Goal: Task Accomplishment & Management: Complete application form

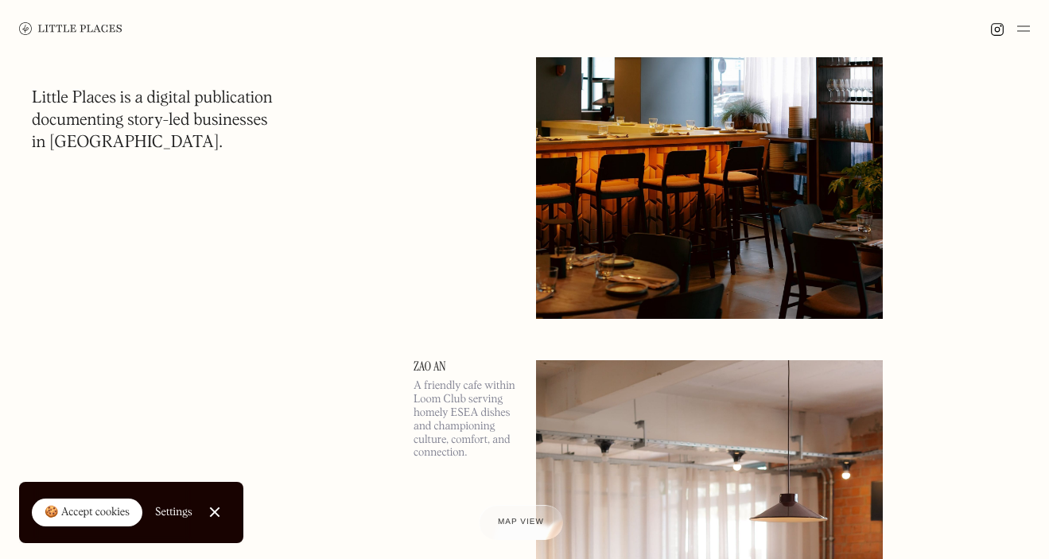
scroll to position [784, 0]
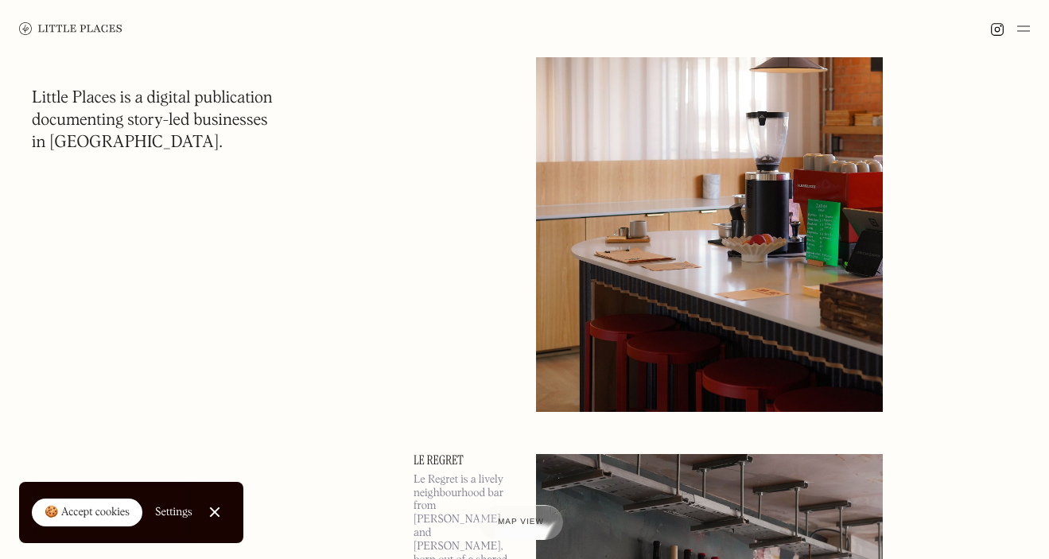
click at [210, 507] on link "Close Cookie Popup" at bounding box center [215, 512] width 32 height 32
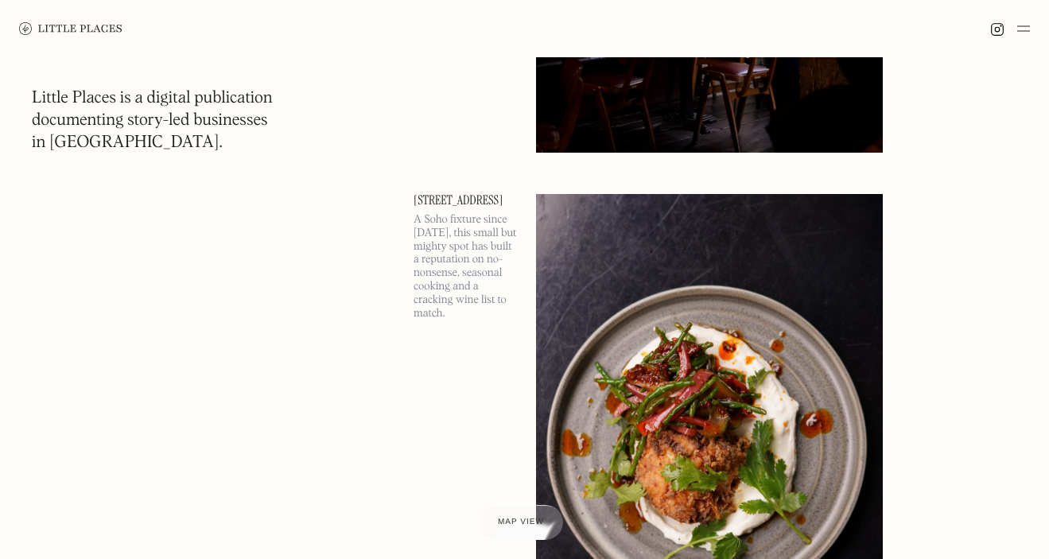
scroll to position [15244, 0]
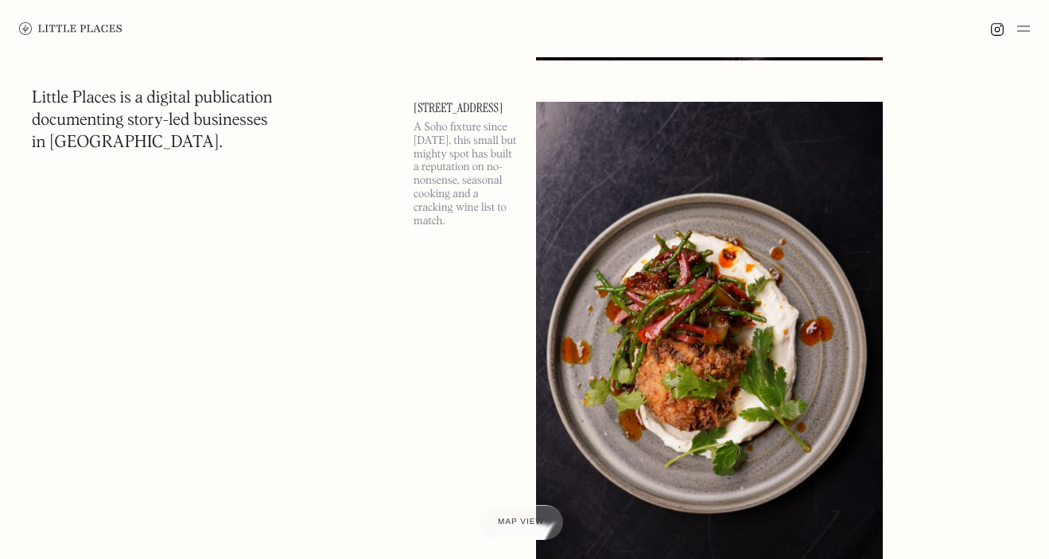
click at [1012, 29] on div at bounding box center [1010, 28] width 40 height 19
click at [1017, 29] on img at bounding box center [1023, 28] width 13 height 19
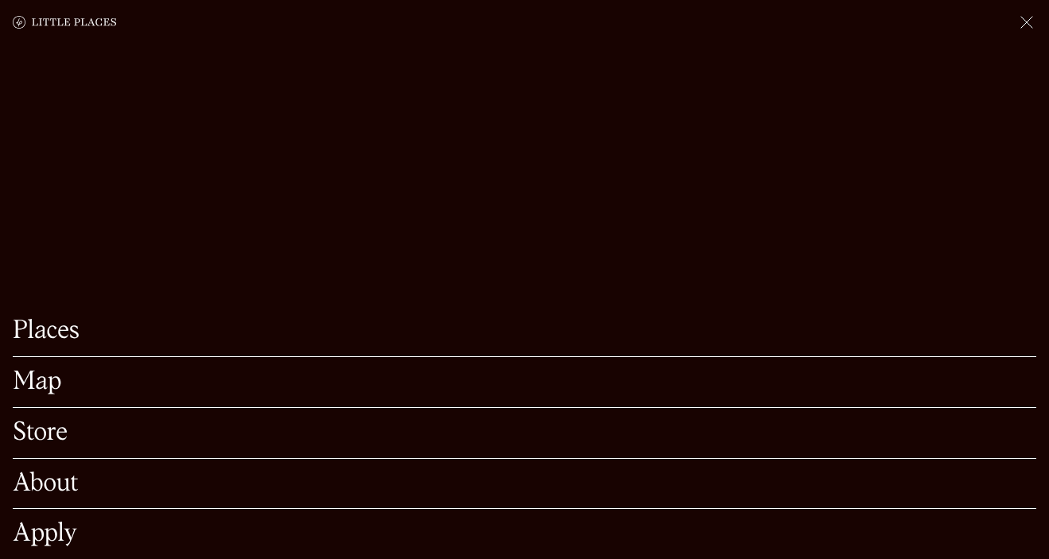
scroll to position [15388, 0]
click at [62, 499] on div "About" at bounding box center [524, 484] width 1023 height 51
click at [58, 483] on link "About" at bounding box center [524, 484] width 1023 height 25
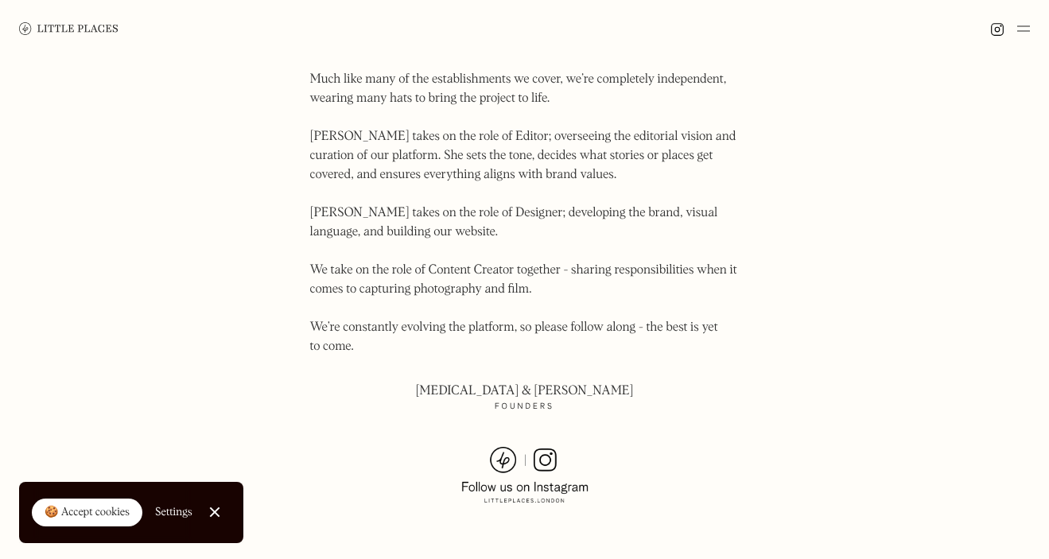
scroll to position [1050, 0]
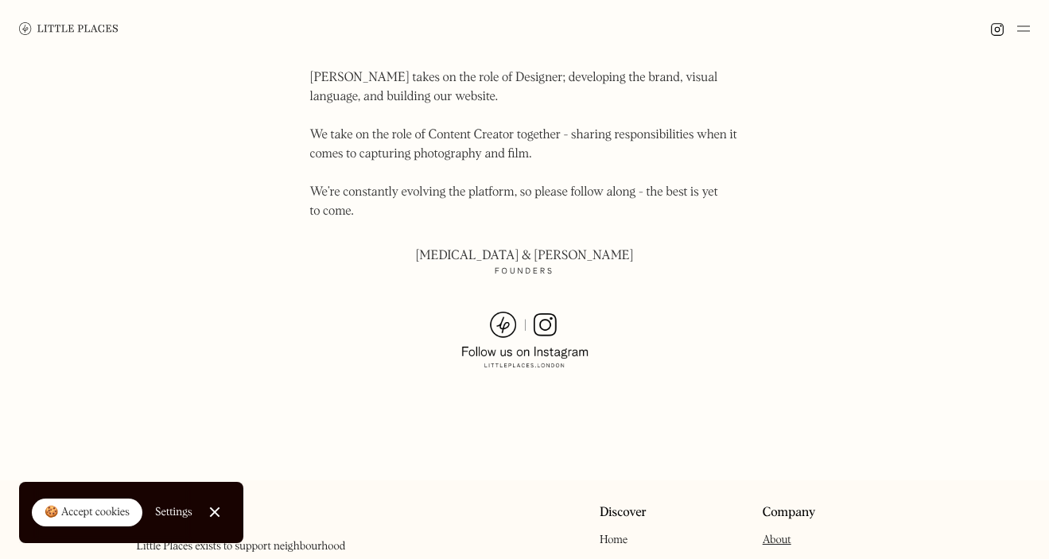
click at [541, 312] on img at bounding box center [524, 340] width 127 height 57
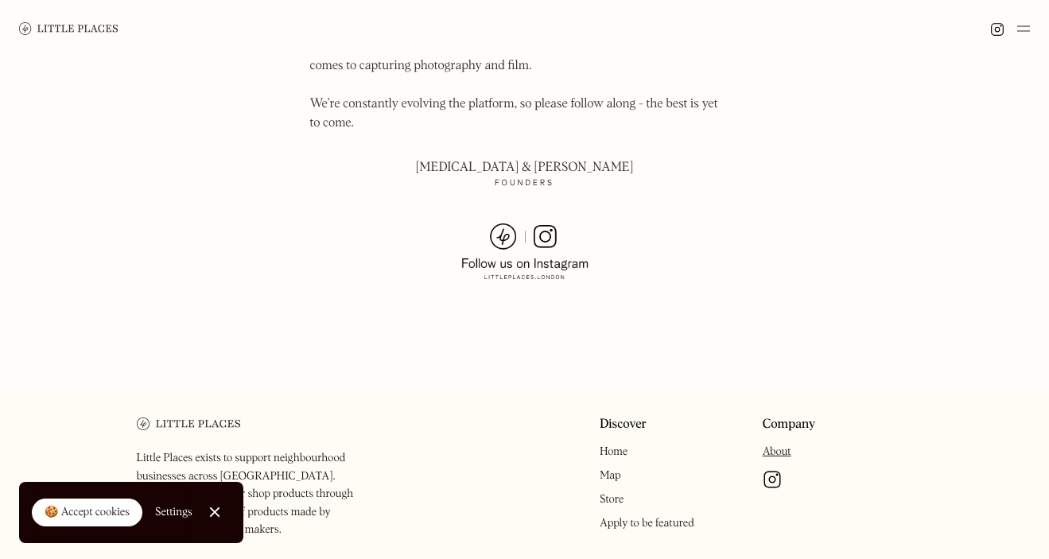
scroll to position [1203, 0]
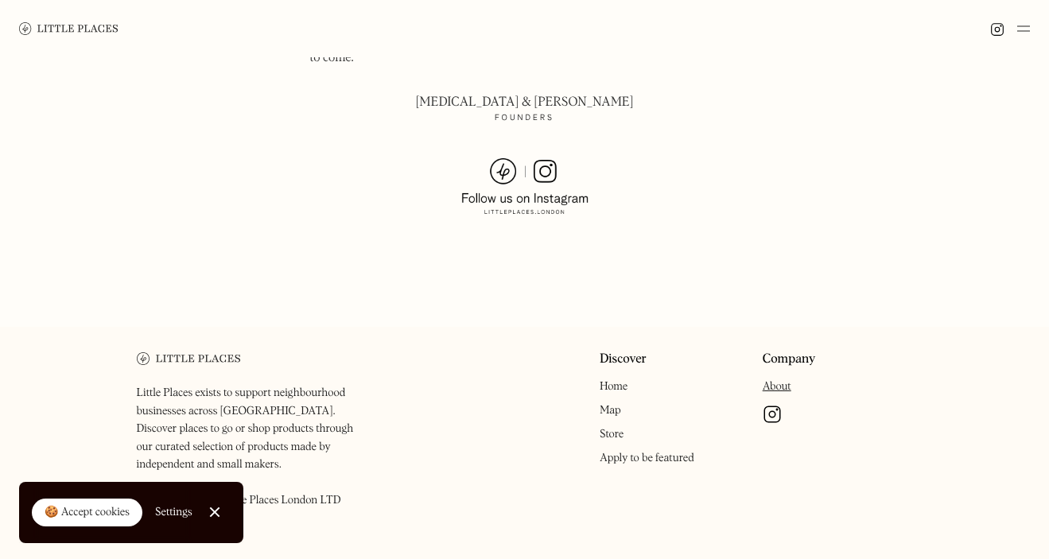
click at [787, 381] on link "About" at bounding box center [777, 386] width 29 height 11
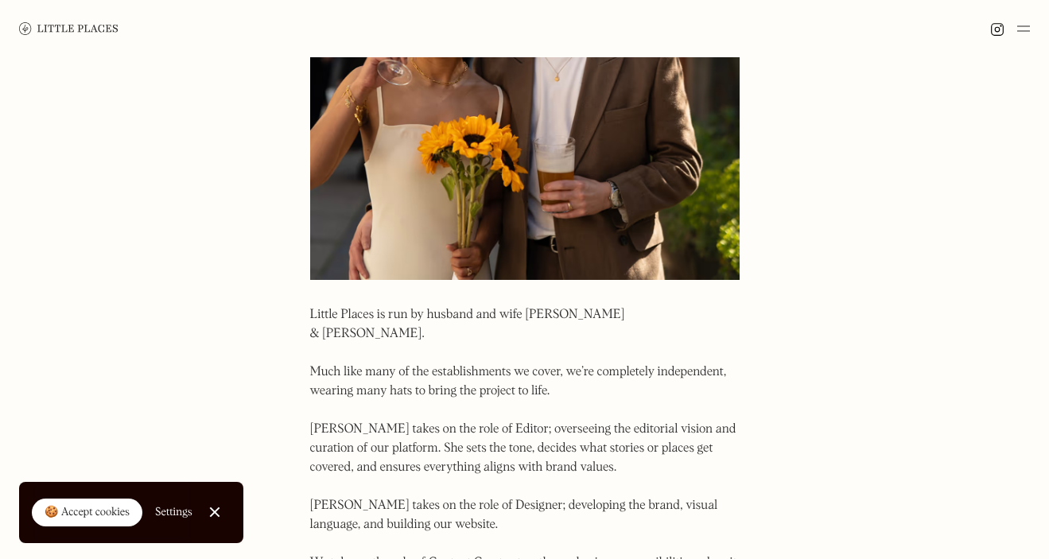
scroll to position [878, 0]
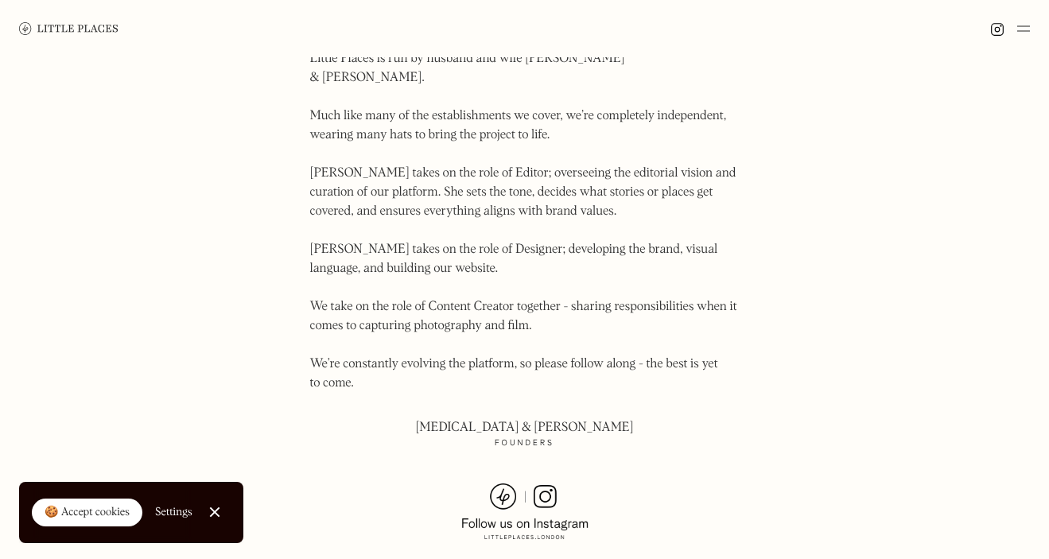
click at [504, 483] on img at bounding box center [524, 511] width 127 height 57
click at [546, 483] on img at bounding box center [524, 511] width 127 height 57
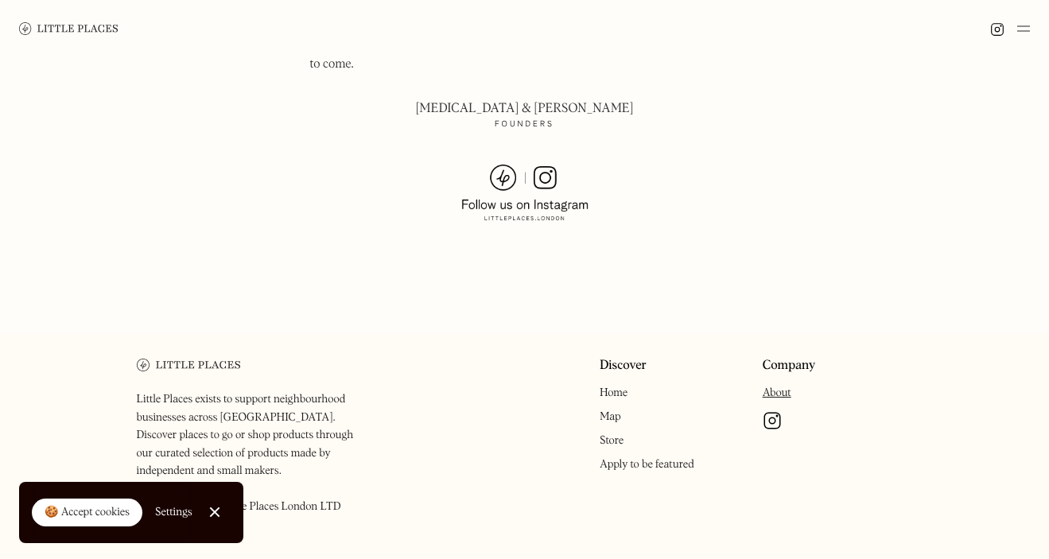
scroll to position [1197, 0]
click at [632, 458] on link "Apply to be featured" at bounding box center [647, 463] width 95 height 11
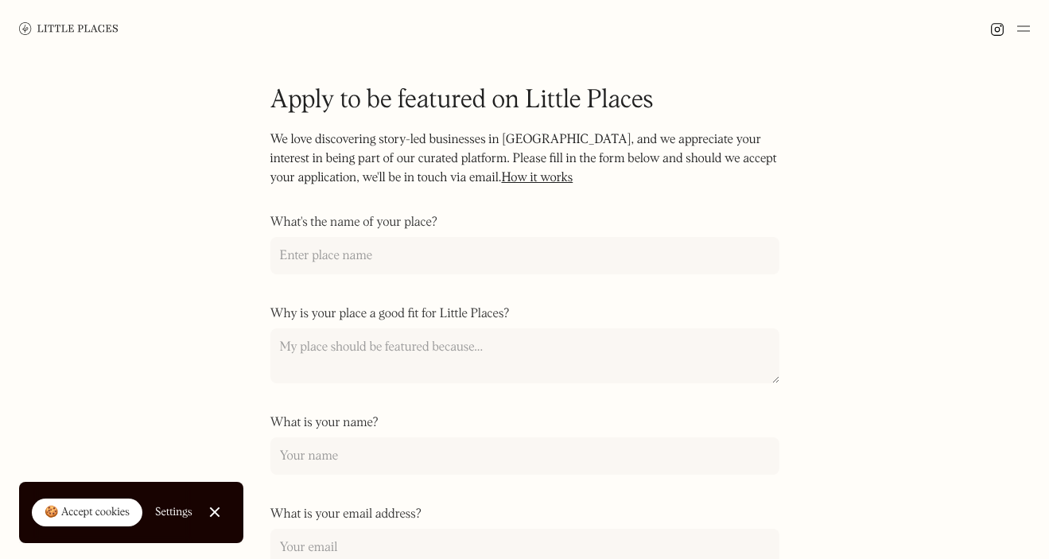
click at [1024, 37] on img at bounding box center [1023, 28] width 13 height 19
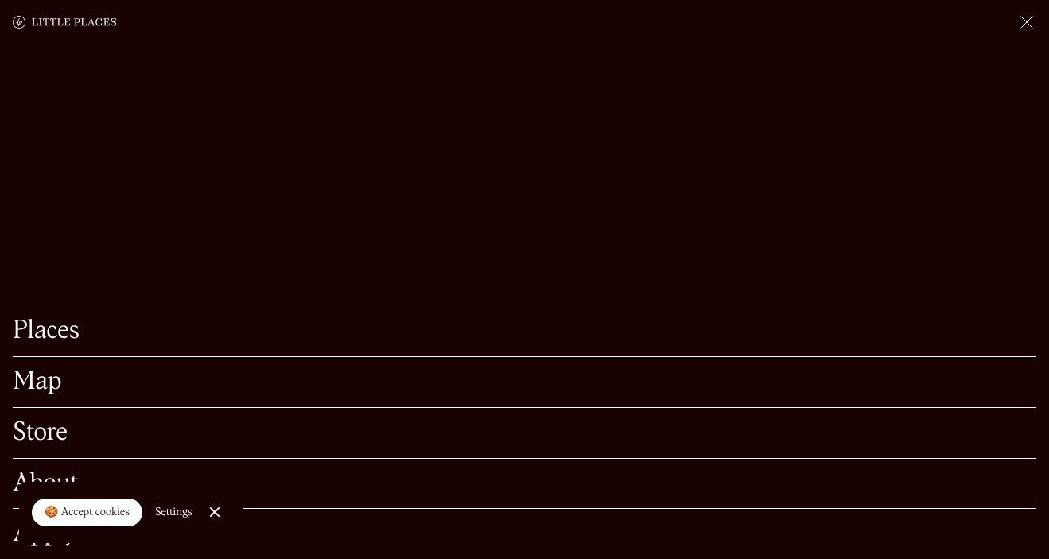
scroll to position [757, 0]
click at [220, 507] on link "Close Cookie Popup" at bounding box center [215, 512] width 32 height 32
